Goal: Task Accomplishment & Management: Complete application form

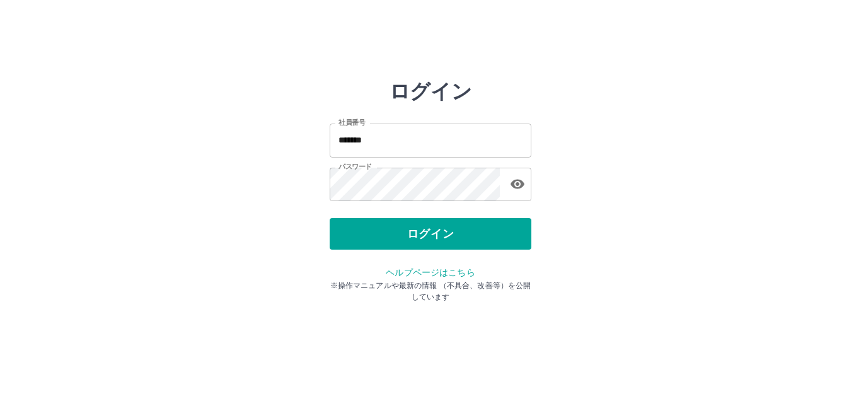
click at [422, 237] on button "ログイン" at bounding box center [431, 234] width 202 height 32
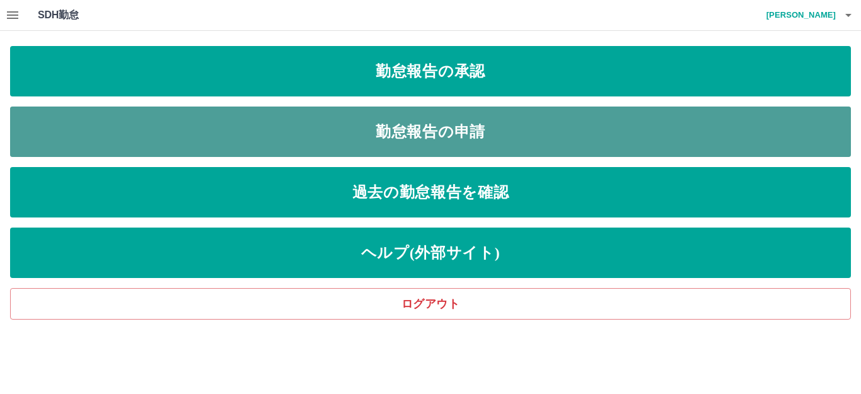
click at [419, 135] on link "勤怠報告の申請" at bounding box center [430, 132] width 841 height 50
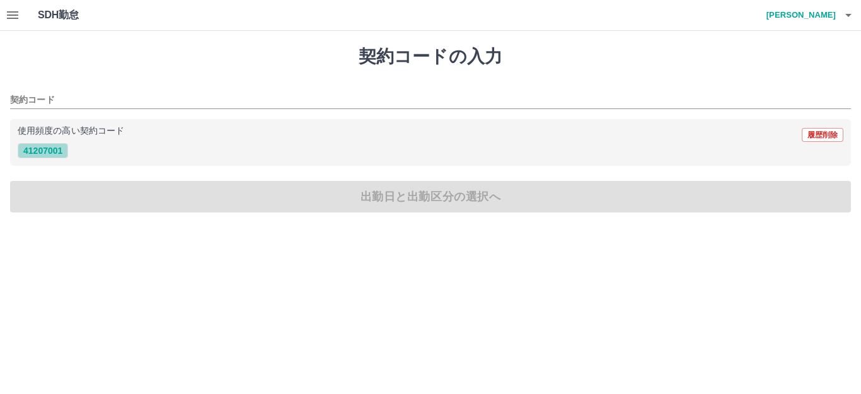
click at [40, 150] on button "41207001" at bounding box center [43, 150] width 50 height 15
type input "********"
click at [40, 150] on button "41207001" at bounding box center [43, 150] width 50 height 15
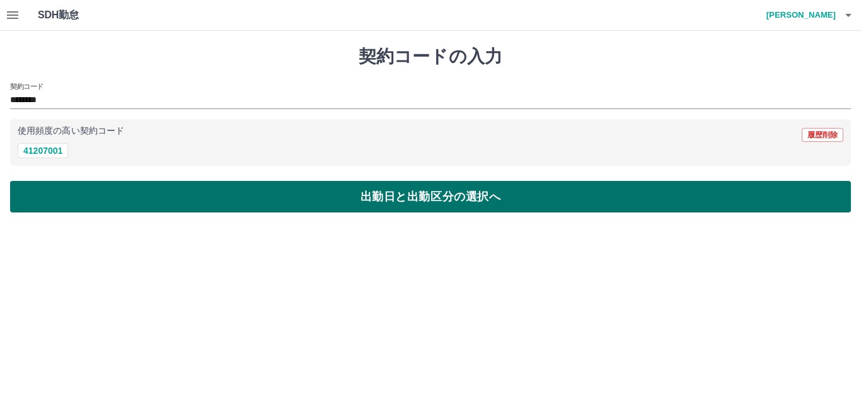
click at [375, 202] on button "出勤日と出勤区分の選択へ" at bounding box center [430, 197] width 841 height 32
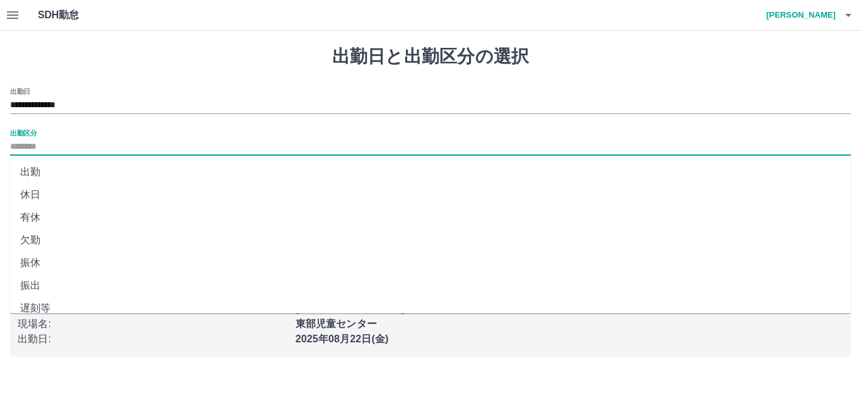
click at [11, 149] on input "出勤区分" at bounding box center [430, 147] width 841 height 16
click at [32, 171] on li "出勤" at bounding box center [430, 172] width 841 height 23
type input "**"
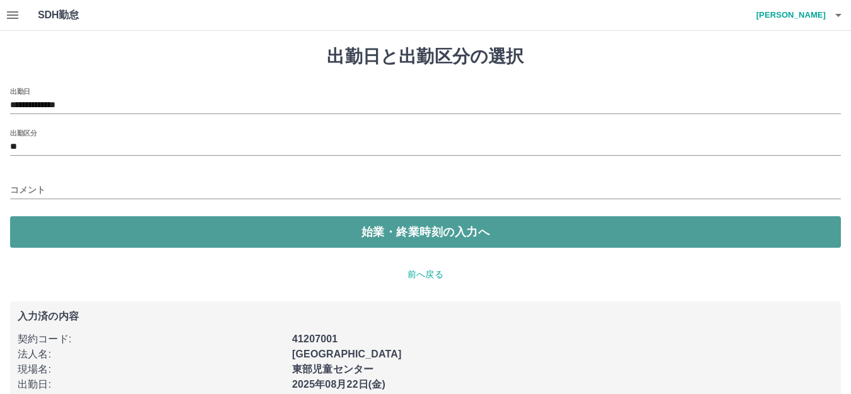
click at [364, 236] on button "始業・終業時刻の入力へ" at bounding box center [425, 232] width 830 height 32
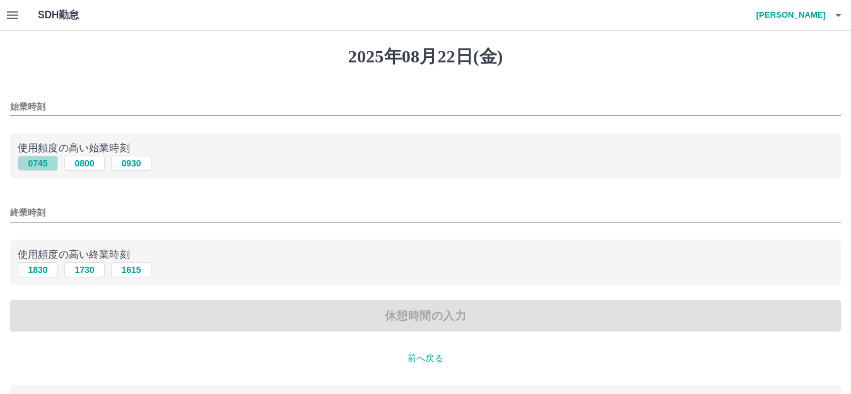
click at [40, 165] on button "0745" at bounding box center [38, 163] width 40 height 15
type input "****"
click at [40, 276] on button "1830" at bounding box center [38, 269] width 40 height 15
type input "****"
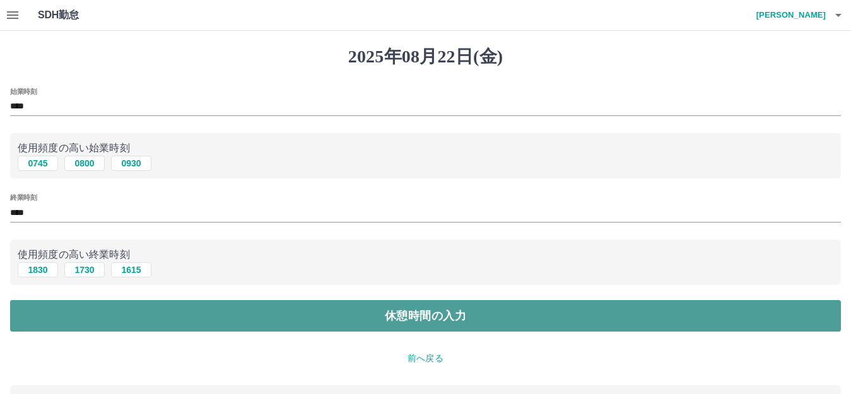
click at [410, 316] on button "休憩時間の入力" at bounding box center [425, 316] width 830 height 32
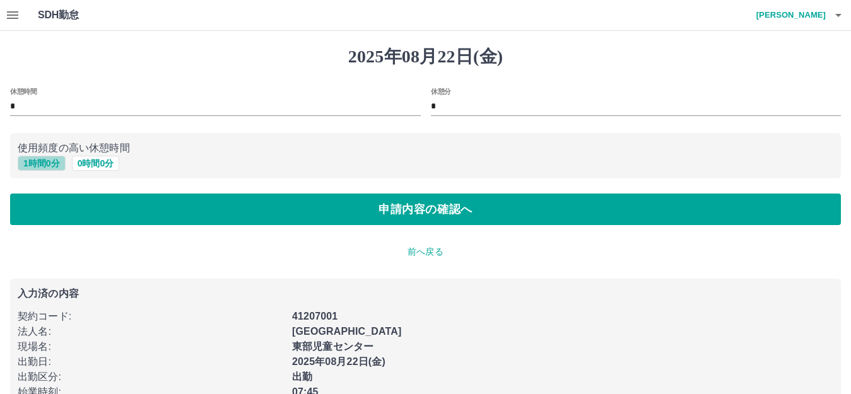
click at [42, 163] on button "1 時間 0 分" at bounding box center [42, 163] width 48 height 15
type input "*"
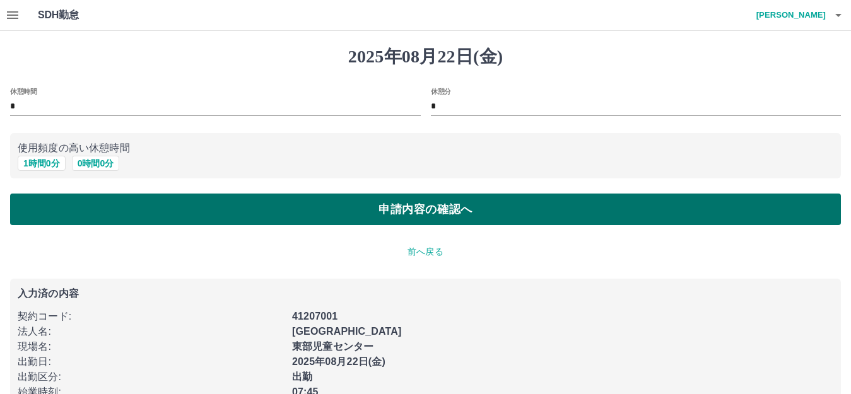
click at [419, 207] on button "申請内容の確認へ" at bounding box center [425, 210] width 830 height 32
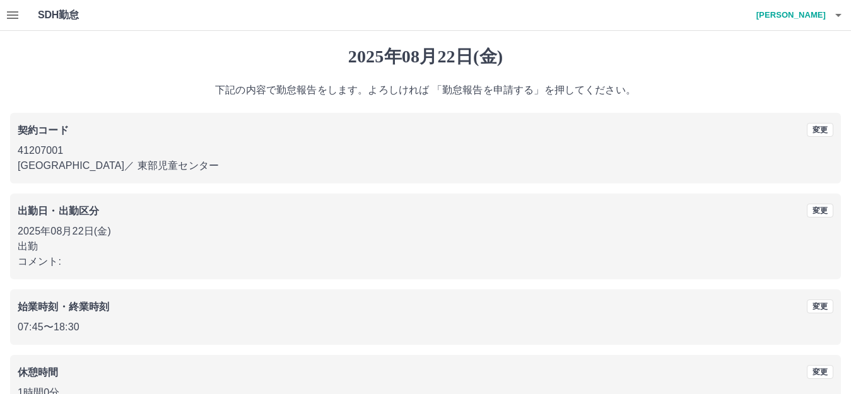
scroll to position [78, 0]
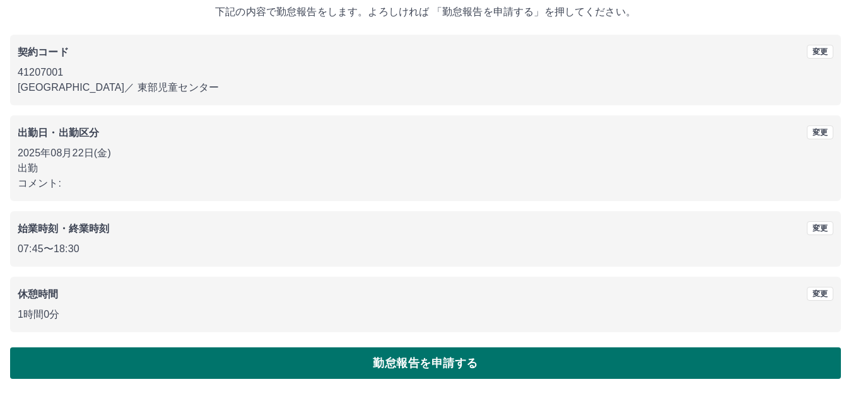
click at [414, 362] on button "勤怠報告を申請する" at bounding box center [425, 363] width 830 height 32
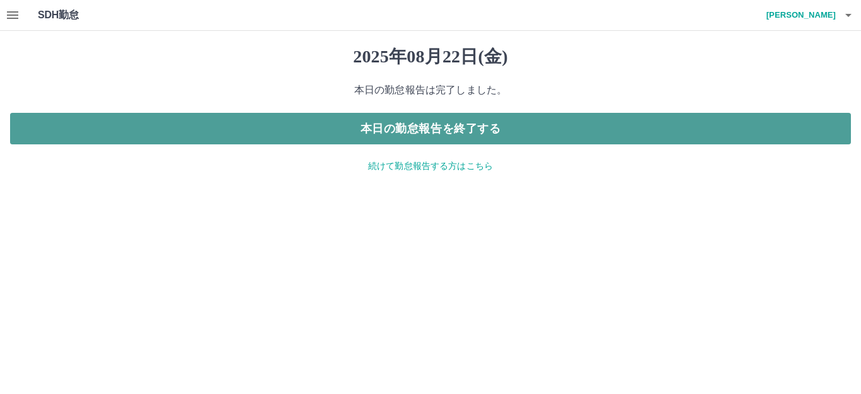
click at [437, 128] on button "本日の勤怠報告を終了する" at bounding box center [430, 129] width 841 height 32
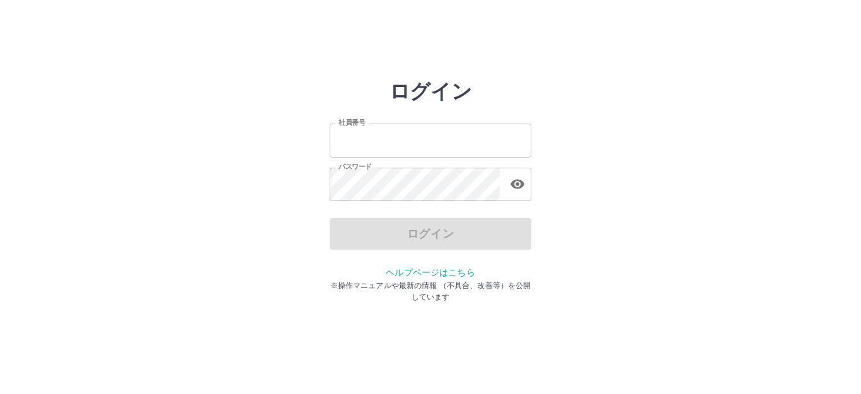
type input "*******"
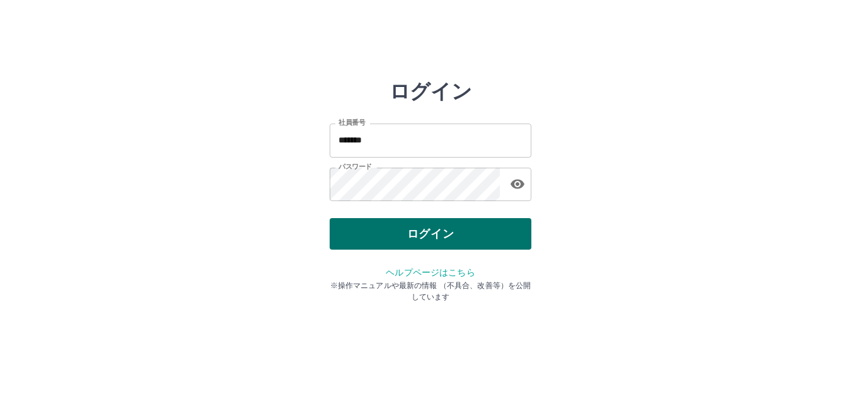
click at [424, 239] on div "ログイン" at bounding box center [431, 234] width 202 height 32
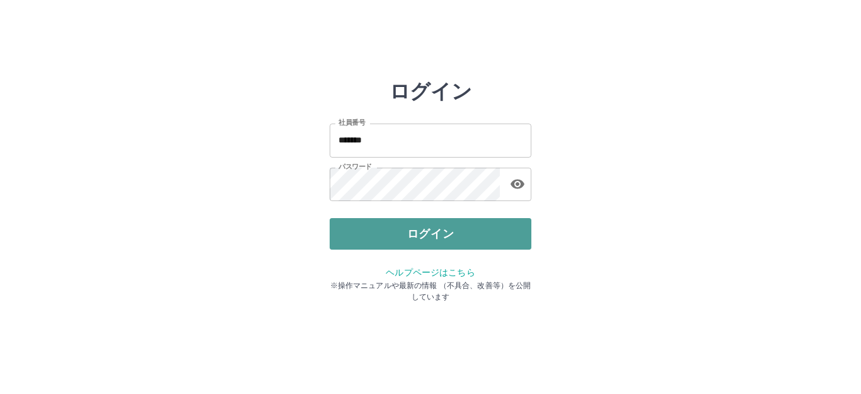
click at [424, 239] on button "ログイン" at bounding box center [431, 234] width 202 height 32
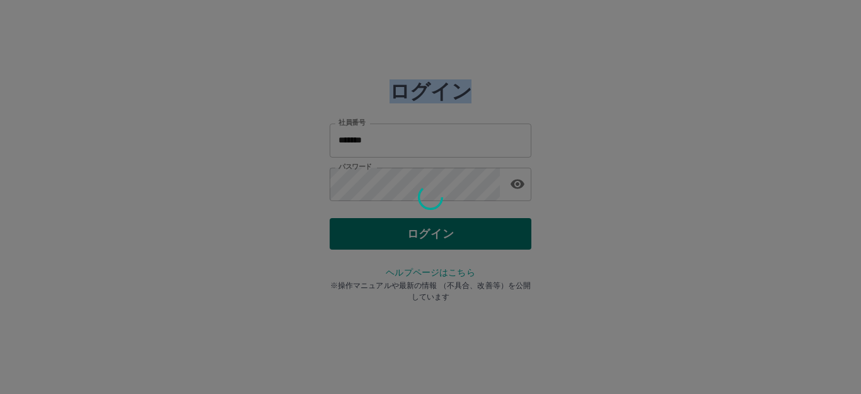
click at [424, 239] on div at bounding box center [430, 197] width 861 height 394
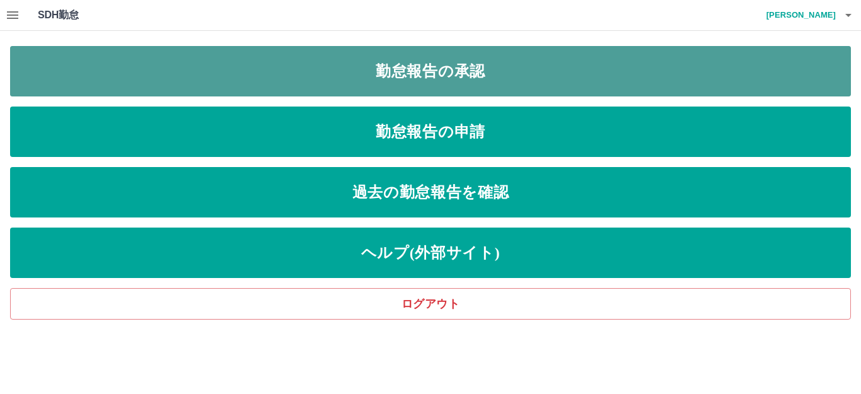
click at [426, 76] on link "勤怠報告の承認" at bounding box center [430, 71] width 841 height 50
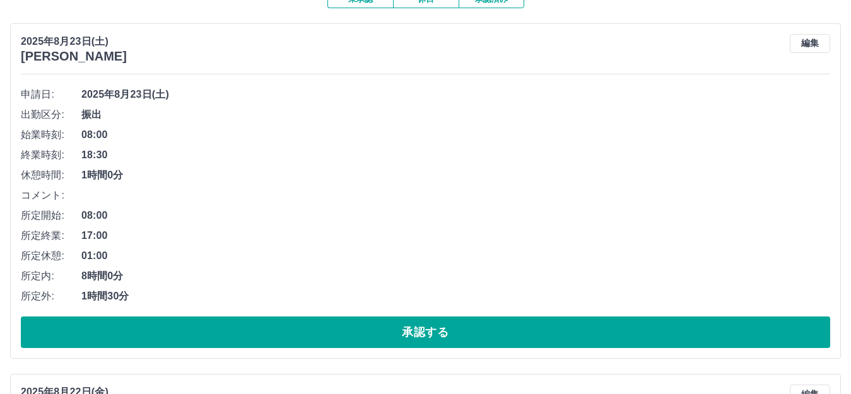
scroll to position [126, 0]
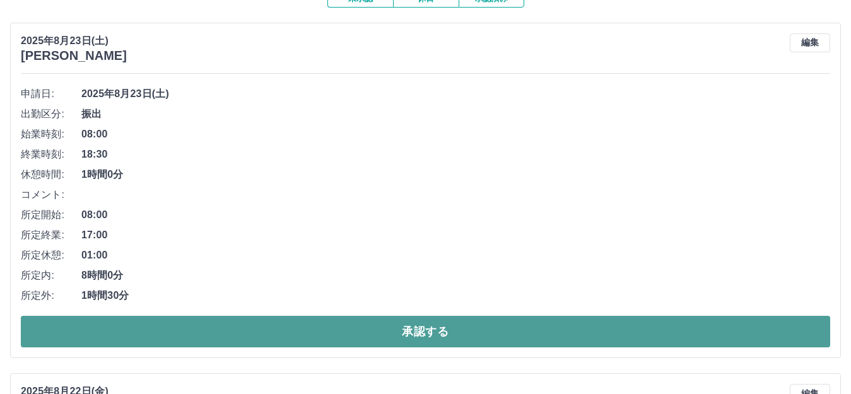
click at [421, 334] on button "承認する" at bounding box center [425, 332] width 809 height 32
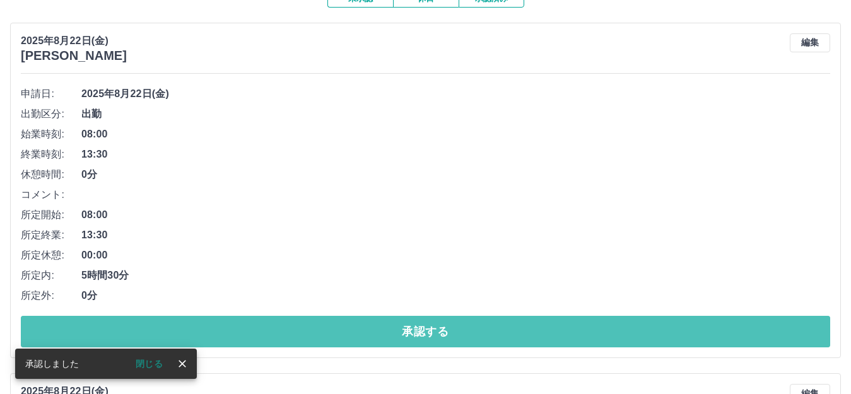
click at [421, 334] on button "承認する" at bounding box center [425, 332] width 809 height 32
click at [426, 335] on button "承認する" at bounding box center [425, 332] width 809 height 32
click at [425, 335] on button "承認する" at bounding box center [425, 332] width 809 height 32
click at [424, 333] on button "承認する" at bounding box center [425, 332] width 809 height 32
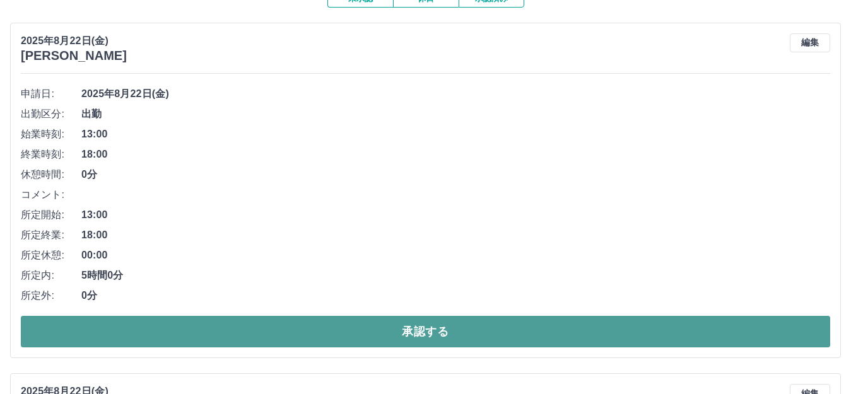
click at [422, 333] on button "承認する" at bounding box center [425, 332] width 809 height 32
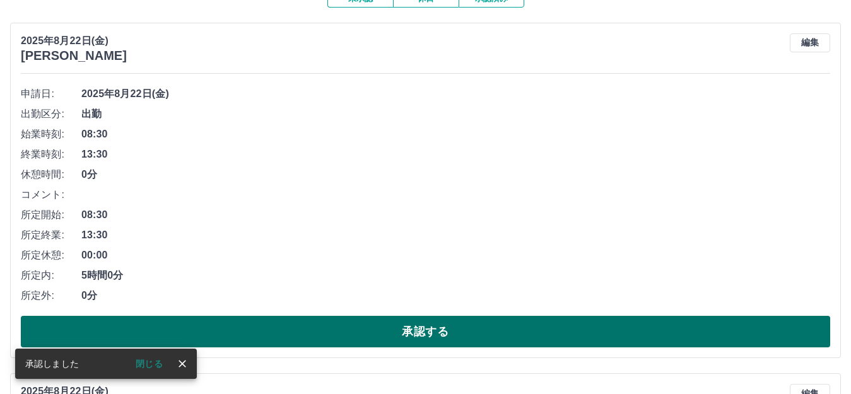
click at [425, 335] on button "承認する" at bounding box center [425, 332] width 809 height 32
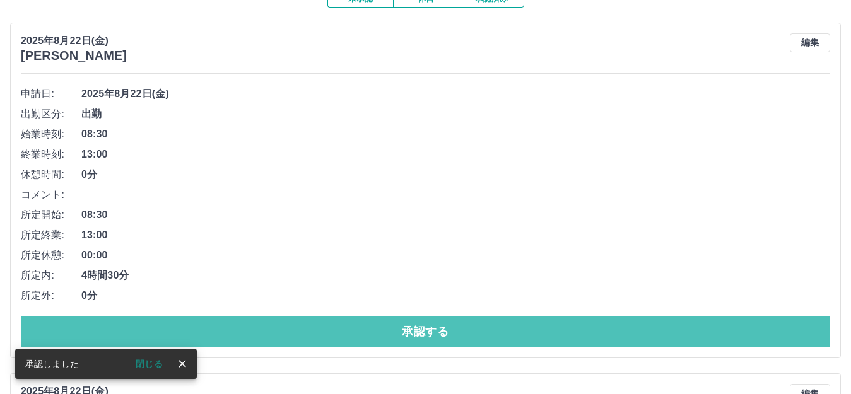
click at [425, 335] on button "承認する" at bounding box center [425, 332] width 809 height 32
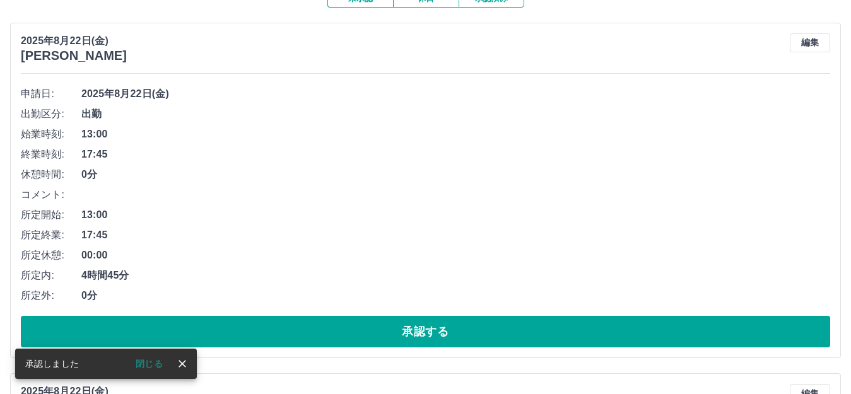
click at [425, 335] on button "承認する" at bounding box center [425, 332] width 809 height 32
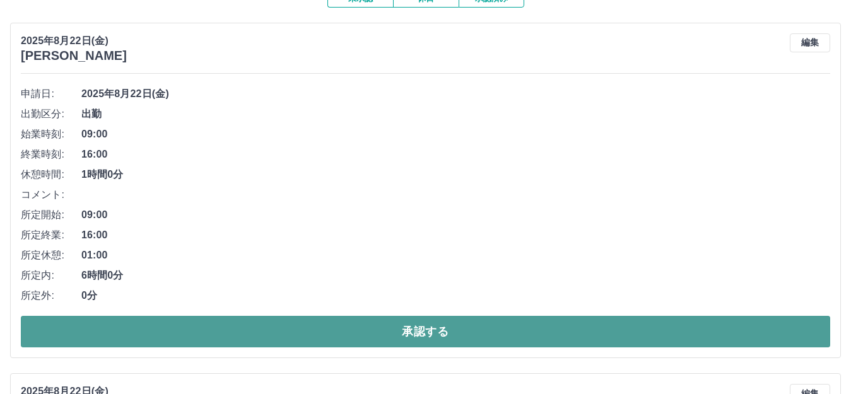
click at [424, 335] on button "承認する" at bounding box center [425, 332] width 809 height 32
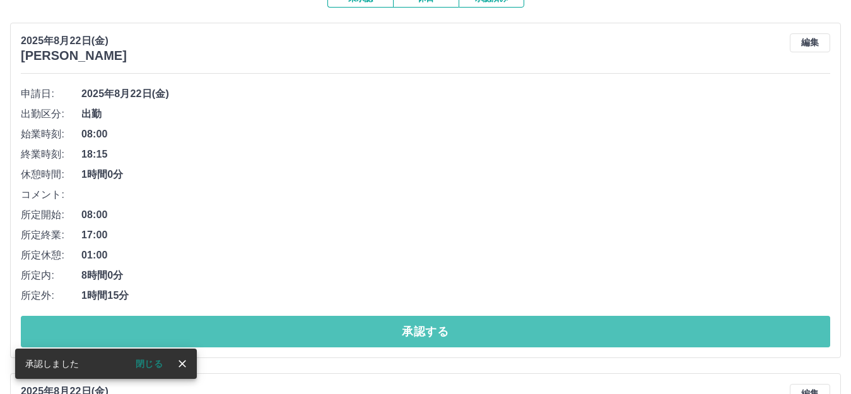
click at [424, 335] on button "承認する" at bounding box center [425, 332] width 809 height 32
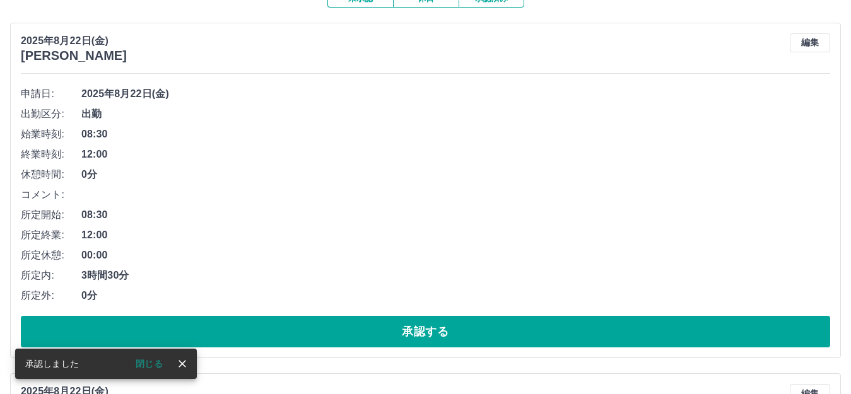
click at [424, 335] on button "承認する" at bounding box center [425, 332] width 809 height 32
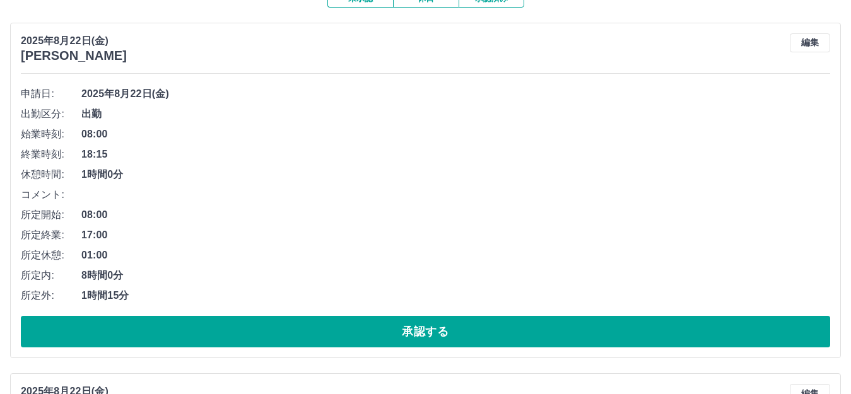
click at [422, 335] on button "承認する" at bounding box center [425, 332] width 809 height 32
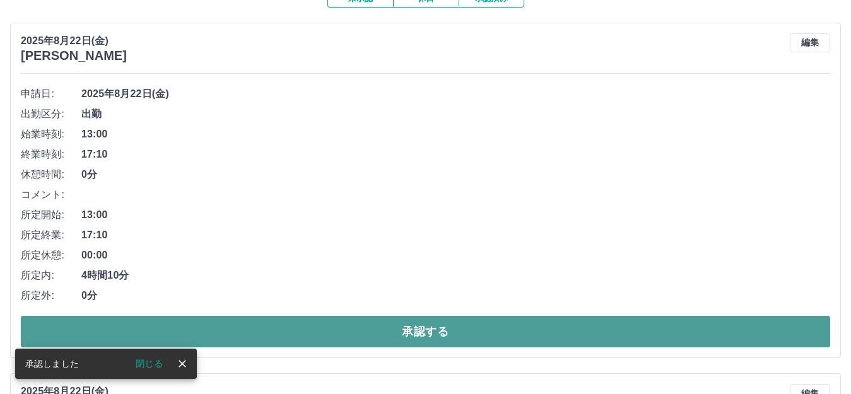
click at [439, 332] on button "承認する" at bounding box center [425, 332] width 809 height 32
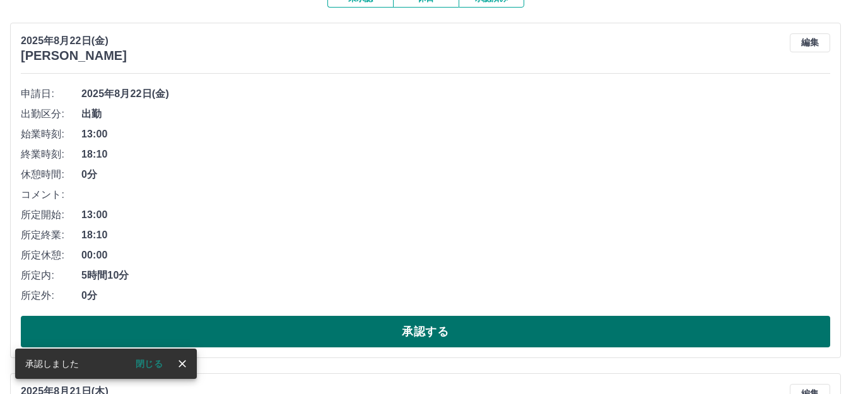
click at [421, 336] on button "承認する" at bounding box center [425, 332] width 809 height 32
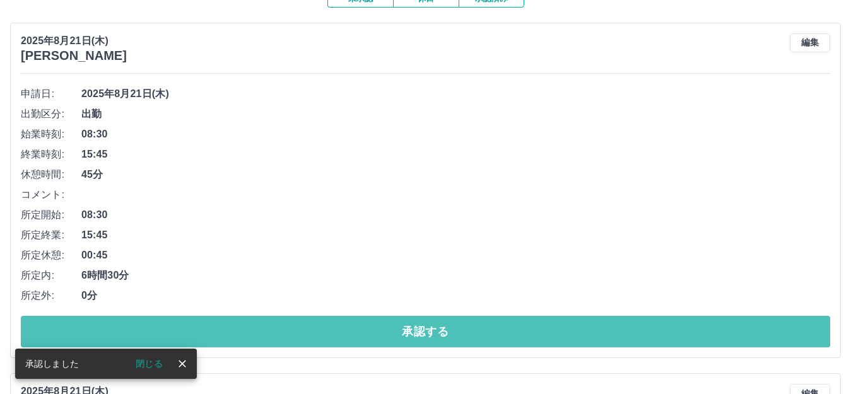
click at [421, 336] on button "承認する" at bounding box center [425, 332] width 809 height 32
click at [425, 334] on button "承認する" at bounding box center [425, 332] width 809 height 32
click at [426, 334] on button "承認する" at bounding box center [425, 332] width 809 height 32
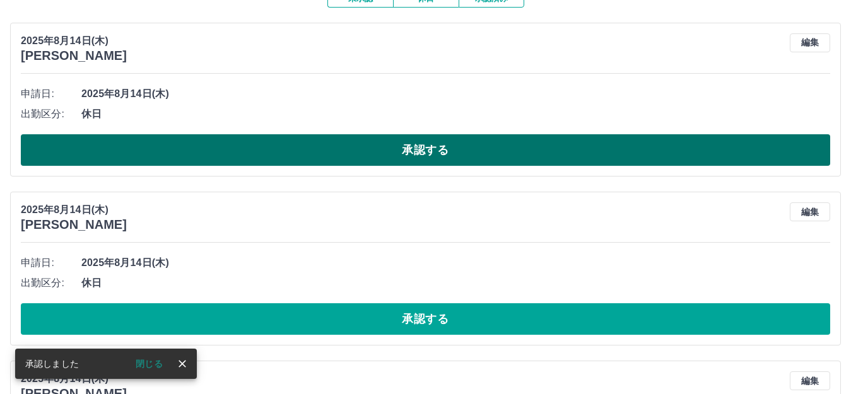
click at [418, 149] on button "承認する" at bounding box center [425, 150] width 809 height 32
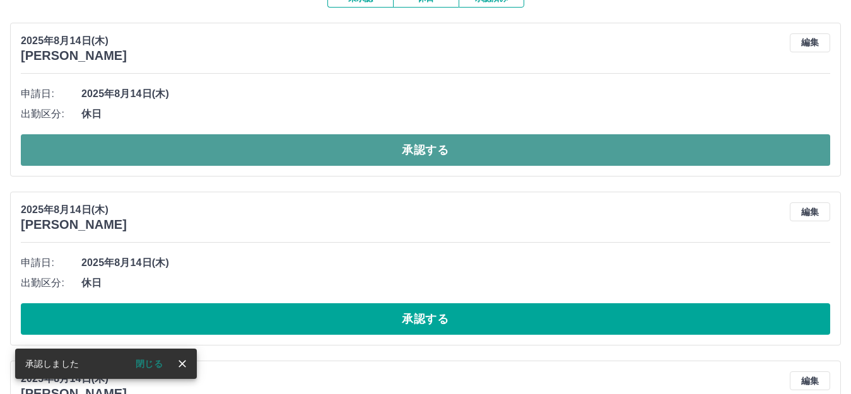
click at [424, 151] on button "承認する" at bounding box center [425, 150] width 809 height 32
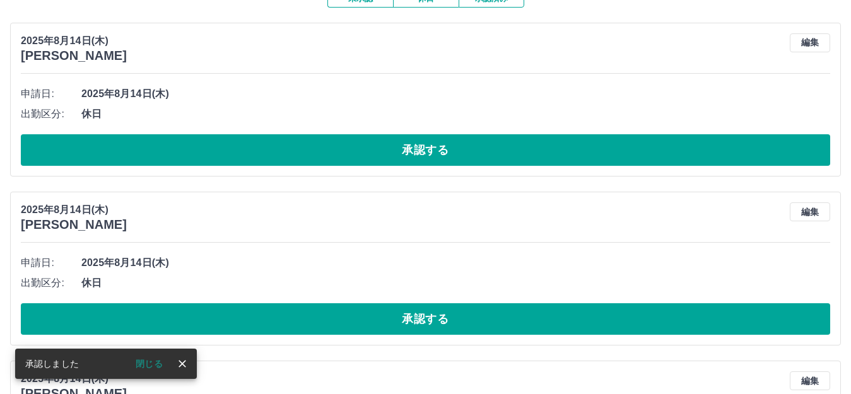
click at [422, 153] on button "承認する" at bounding box center [425, 150] width 809 height 32
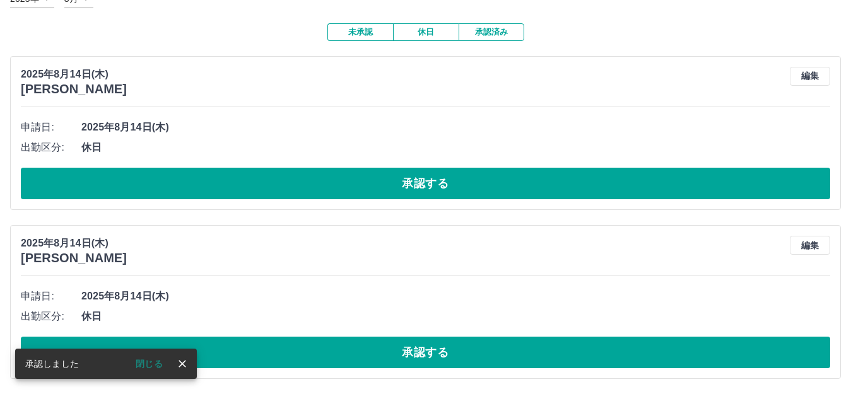
scroll to position [94, 0]
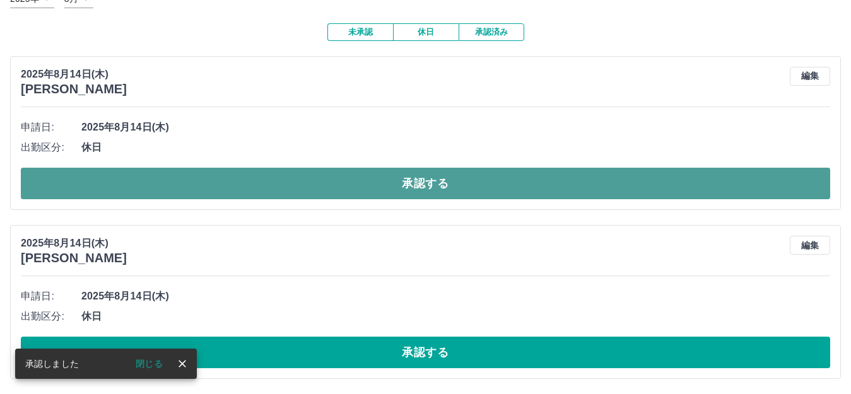
click at [422, 188] on button "承認する" at bounding box center [425, 184] width 809 height 32
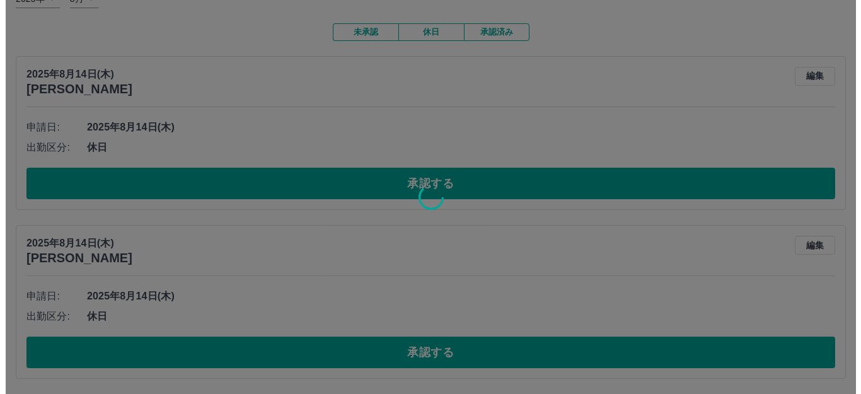
scroll to position [0, 0]
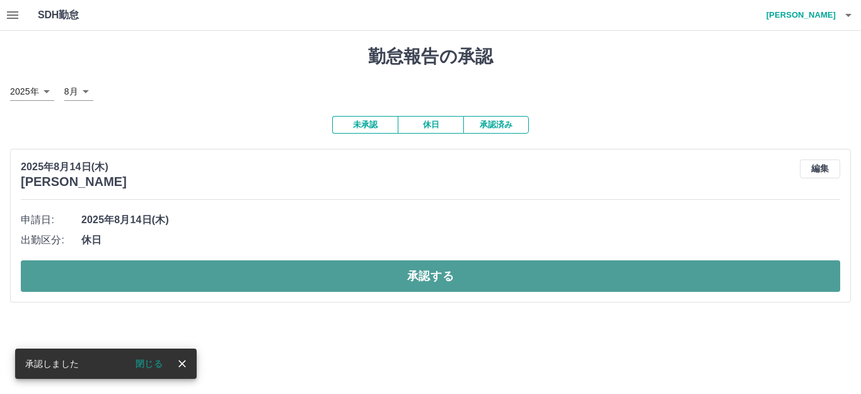
click at [427, 275] on button "承認する" at bounding box center [431, 276] width 820 height 32
